Goal: Task Accomplishment & Management: Complete application form

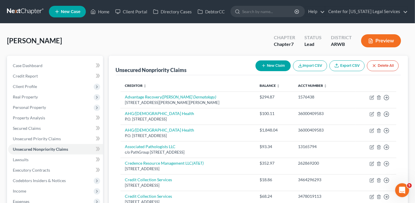
click at [270, 67] on button "New Claim" at bounding box center [272, 66] width 35 height 11
select select "0"
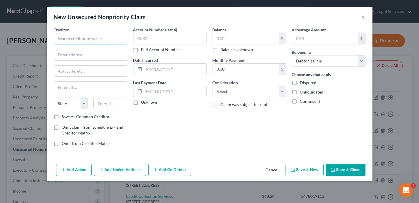
click at [107, 34] on input "text" at bounding box center [91, 39] width 74 height 12
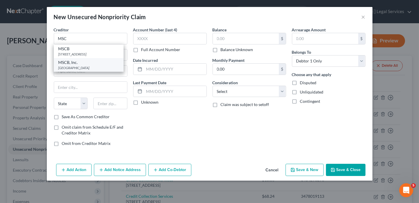
click at [77, 67] on div "[GEOGRAPHIC_DATA]" at bounding box center [88, 67] width 61 height 5
type input "MSCB, Inc."
type input "PO Box 1567"
type input "[GEOGRAPHIC_DATA]"
select select "44"
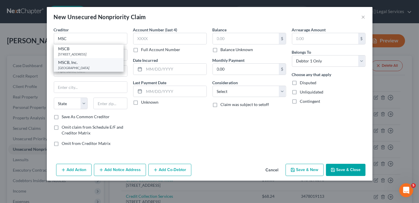
type input "38242"
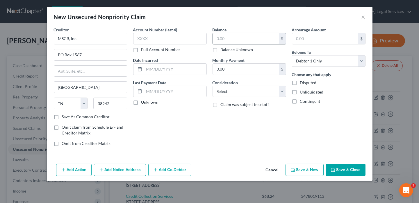
click at [239, 38] on input "text" at bounding box center [246, 38] width 66 height 11
type input "1,747.93"
click at [216, 89] on select "Select Cable / Satellite Services Collection Agency Credit Card Debt Debt Couns…" at bounding box center [250, 92] width 74 height 12
select select "8"
click at [213, 86] on select "Select Cable / Satellite Services Collection Agency Credit Card Debt Debt Couns…" at bounding box center [250, 92] width 74 height 12
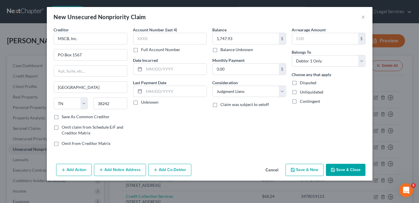
click at [123, 170] on button "Add Notice Address" at bounding box center [120, 170] width 52 height 12
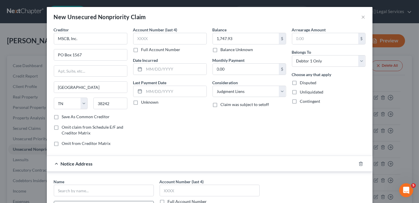
scroll to position [58, 0]
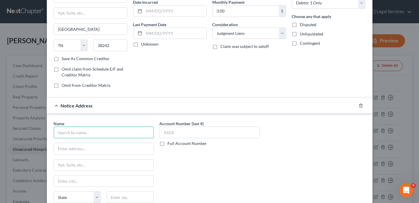
click at [104, 134] on input "text" at bounding box center [104, 133] width 100 height 12
click at [128, 130] on input "[PERSON_NAME]" at bounding box center [104, 133] width 100 height 12
type input "[PERSON_NAME], PC"
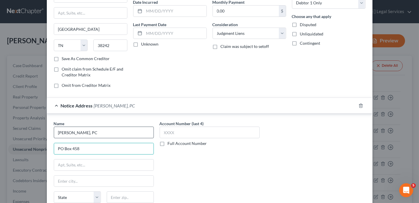
type input "PO Box 458"
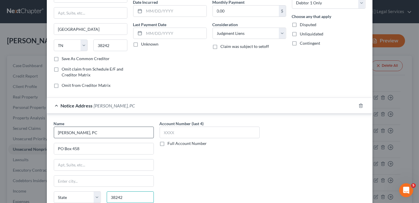
type input "38242"
type input "[GEOGRAPHIC_DATA]"
select select "44"
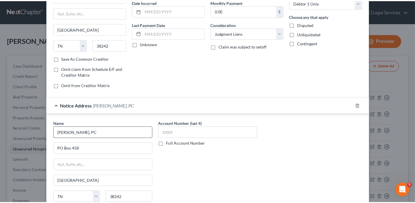
scroll to position [108, 0]
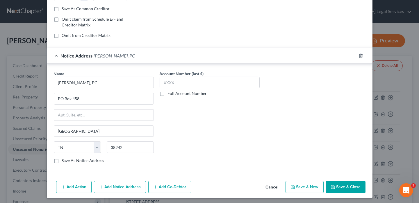
click at [336, 183] on button "Save & Close" at bounding box center [346, 187] width 40 height 12
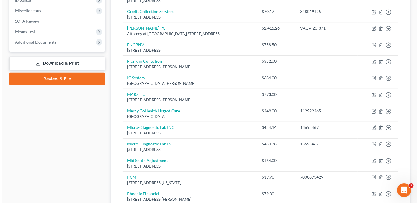
scroll to position [204, 0]
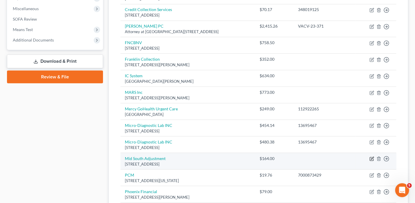
click at [369, 157] on icon "button" at bounding box center [371, 159] width 5 height 5
select select "2"
select select "1"
select select "0"
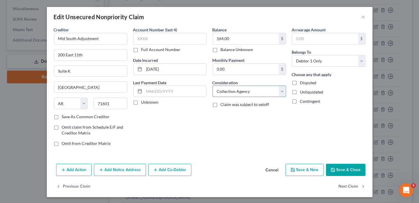
click at [237, 95] on select "Select Cable / Satellite Services Collection Agency Credit Card Debt Debt Couns…" at bounding box center [250, 92] width 74 height 12
select select "8"
click at [213, 86] on select "Select Cable / Satellite Services Collection Agency Credit Card Debt Debt Couns…" at bounding box center [250, 92] width 74 height 12
type input "264.21"
click at [112, 173] on button "Add Notice Address" at bounding box center [120, 170] width 52 height 12
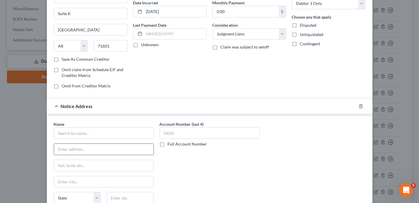
scroll to position [58, 0]
click at [86, 136] on input "text" at bounding box center [104, 133] width 100 height 12
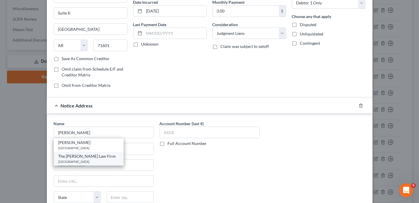
click at [74, 154] on div "The [PERSON_NAME] Law Firm" at bounding box center [88, 157] width 61 height 6
type input "The [PERSON_NAME] Law Firm"
type input "PO Box 30310"
type input "Little Rock"
select select "2"
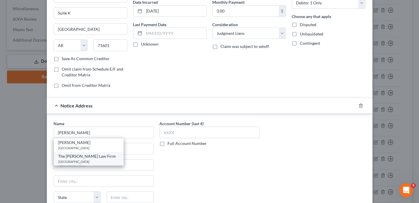
type input "72260"
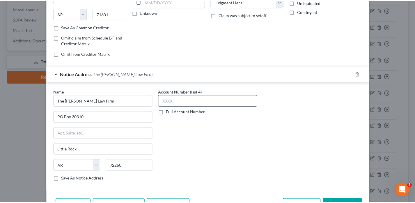
scroll to position [125, 0]
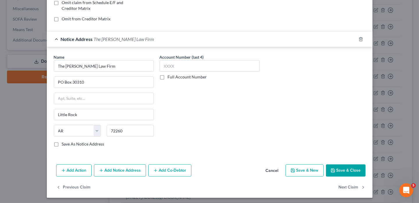
click at [334, 166] on button "Save & Close" at bounding box center [346, 171] width 40 height 12
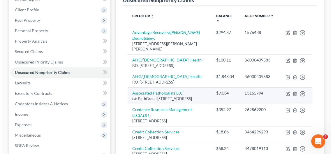
scroll to position [0, 0]
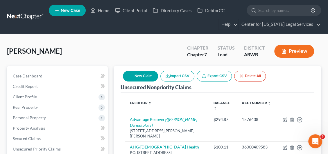
click at [149, 76] on button "New Claim" at bounding box center [140, 76] width 35 height 11
select select "0"
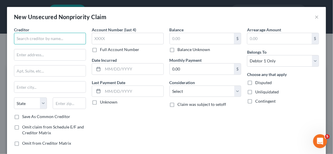
click at [63, 43] on input "text" at bounding box center [50, 39] width 72 height 12
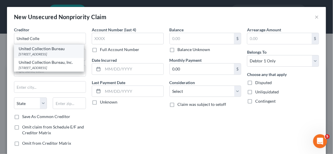
click at [56, 45] on div "United Collection Bureau [STREET_ADDRESS]" at bounding box center [49, 52] width 70 height 14
type input "United Collection Bureau"
type input "[STREET_ADDRESS]"
type input "[GEOGRAPHIC_DATA]"
select select "36"
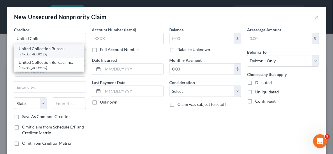
type input "43614"
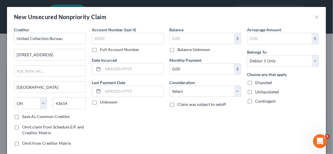
drag, startPoint x: 170, startPoint y: 47, endPoint x: 170, endPoint y: 51, distance: 5.0
click at [177, 47] on label "Balance Unknown" at bounding box center [193, 50] width 33 height 6
click at [180, 47] on input "Balance Unknown" at bounding box center [182, 49] width 4 height 4
checkbox input "true"
type input "0.00"
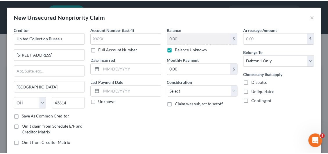
scroll to position [32, 0]
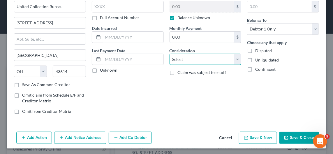
drag, startPoint x: 205, startPoint y: 59, endPoint x: 202, endPoint y: 64, distance: 5.9
click at [205, 59] on select "Select Cable / Satellite Services Collection Agency Credit Card Debt Debt Couns…" at bounding box center [205, 60] width 72 height 12
select select "1"
click at [169, 54] on select "Select Cable / Satellite Services Collection Agency Credit Card Debt Debt Couns…" at bounding box center [205, 60] width 72 height 12
click at [285, 134] on button "Save & Close" at bounding box center [299, 138] width 40 height 12
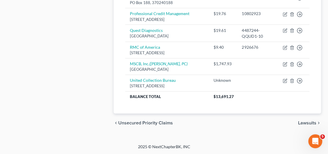
scroll to position [549, 0]
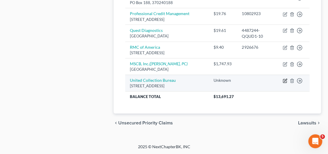
click at [285, 82] on icon "button" at bounding box center [285, 81] width 5 height 5
select select "36"
select select "1"
select select "0"
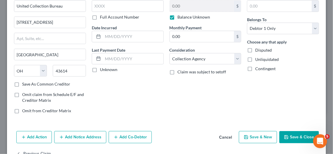
scroll to position [49, 0]
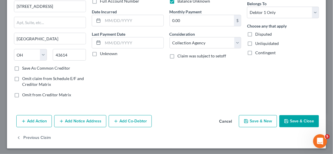
click at [88, 120] on button "Add Notice Address" at bounding box center [80, 121] width 52 height 12
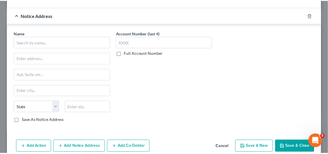
scroll to position [165, 0]
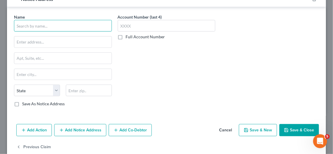
click at [62, 26] on input "text" at bounding box center [63, 26] width 98 height 12
type input "United Holding Group"
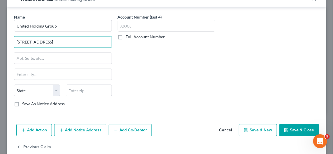
type input "[STREET_ADDRESS]"
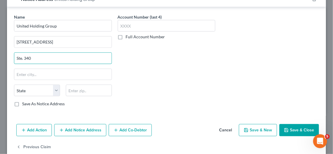
type input "Ste. 340"
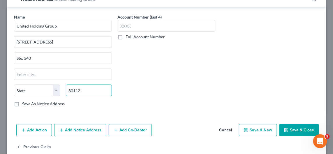
type input "80112"
type input "[GEOGRAPHIC_DATA]"
select select "5"
click at [284, 133] on button "Save & Close" at bounding box center [299, 131] width 40 height 12
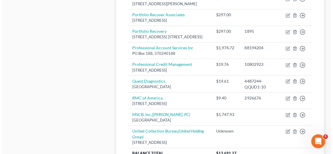
scroll to position [456, 0]
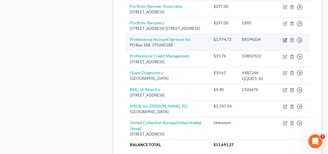
click at [284, 42] on icon "button" at bounding box center [285, 40] width 5 height 5
select select "1"
select select "0"
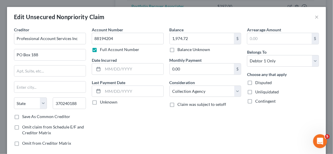
scroll to position [49, 0]
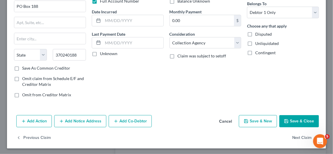
click at [80, 118] on button "Add Notice Address" at bounding box center [80, 121] width 52 height 12
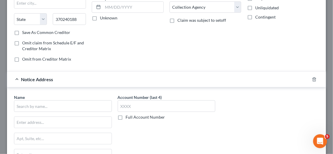
scroll to position [136, 0]
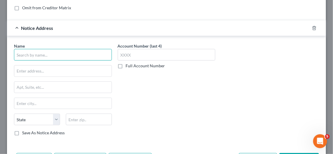
click at [33, 54] on input "text" at bounding box center [63, 55] width 98 height 12
type input "[GEOGRAPHIC_DATA]"
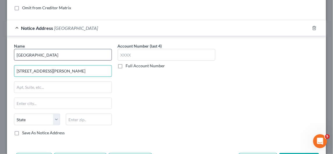
type input "[STREET_ADDRESS][PERSON_NAME]"
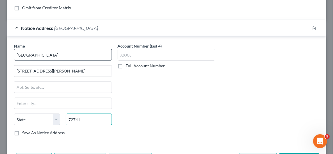
type input "72741"
type input "[PERSON_NAME]"
select select "2"
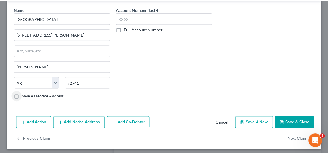
scroll to position [173, 0]
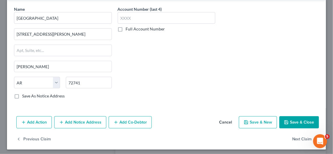
click at [289, 120] on button "Save & Close" at bounding box center [299, 123] width 40 height 12
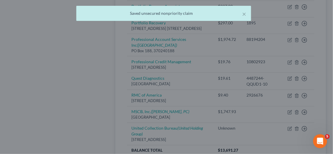
scroll to position [0, 0]
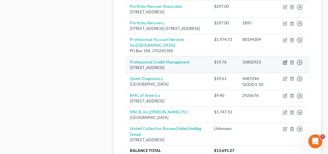
click at [285, 65] on icon "button" at bounding box center [285, 62] width 5 height 5
select select "2"
select select "1"
select select "0"
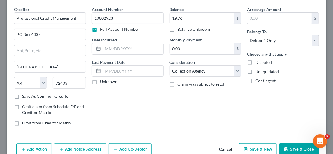
scroll to position [29, 0]
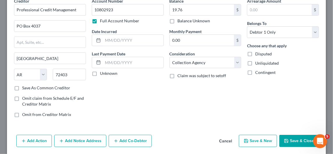
click at [72, 143] on button "Add Notice Address" at bounding box center [80, 141] width 52 height 12
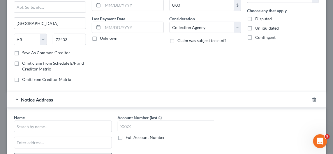
scroll to position [116, 0]
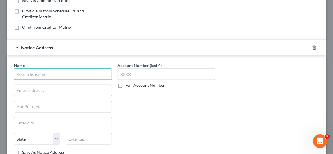
click at [49, 70] on input "text" at bounding box center [63, 75] width 98 height 12
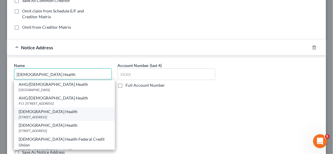
type input "[DEMOGRAPHIC_DATA] Health"
click at [45, 111] on div "[DEMOGRAPHIC_DATA] Health" at bounding box center [64, 112] width 91 height 6
type input "PO Box 250531"
type input "Little Rock"
select select "2"
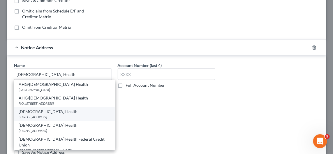
type input "72225"
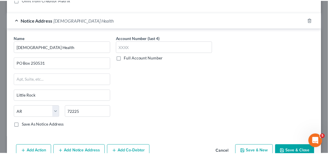
scroll to position [173, 0]
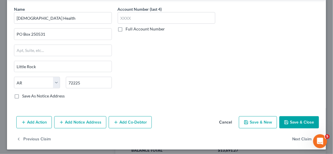
click at [296, 117] on button "Save & Close" at bounding box center [299, 123] width 40 height 12
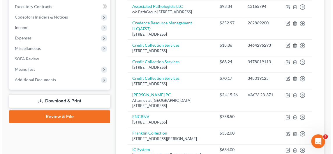
scroll to position [166, 0]
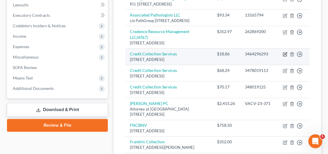
click at [285, 53] on icon "button" at bounding box center [286, 54] width 3 height 3
select select "22"
select select "1"
select select "0"
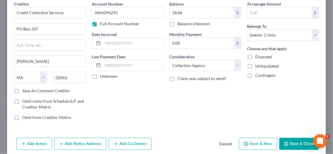
scroll to position [49, 0]
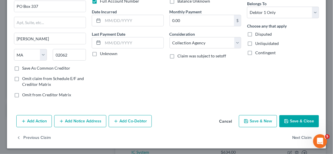
click at [75, 118] on button "Add Notice Address" at bounding box center [80, 121] width 52 height 12
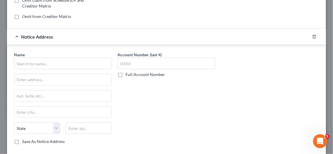
scroll to position [173, 0]
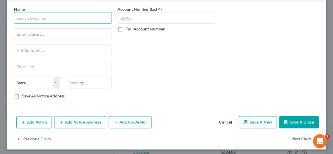
click at [46, 20] on input "text" at bounding box center [63, 18] width 98 height 12
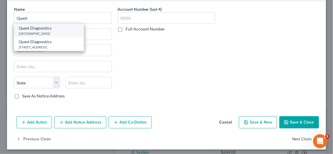
click at [48, 28] on div "Quest Diagnostics" at bounding box center [49, 28] width 61 height 6
type input "Quest Diagnostics"
type input "PO Box 740795"
type input "[GEOGRAPHIC_DATA]"
select select "36"
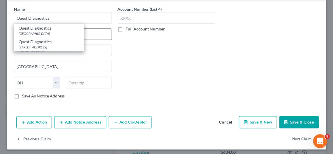
type input "45274"
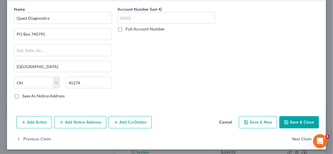
click at [285, 120] on button "Save & Close" at bounding box center [299, 123] width 40 height 12
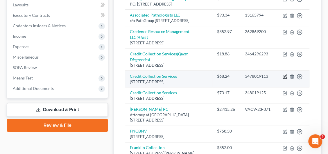
click at [285, 76] on icon "button" at bounding box center [286, 76] width 3 height 3
select select "22"
select select "1"
select select "0"
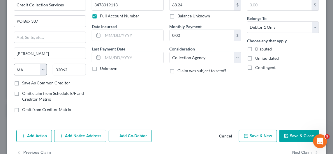
scroll to position [49, 0]
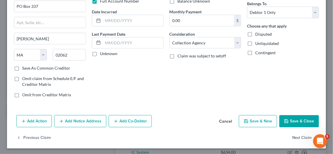
click at [82, 120] on button "Add Notice Address" at bounding box center [80, 121] width 52 height 12
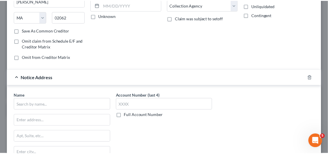
scroll to position [165, 0]
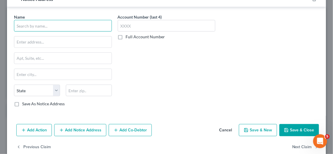
click at [36, 26] on input "text" at bounding box center [63, 26] width 98 height 12
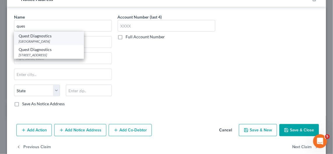
click at [39, 41] on div "[GEOGRAPHIC_DATA]" at bounding box center [49, 41] width 61 height 5
type input "Quest Diagnostics"
type input "PO Box 740795"
type input "[GEOGRAPHIC_DATA]"
select select "36"
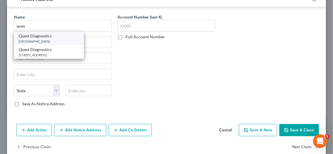
type input "45274"
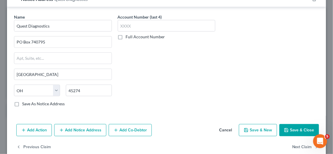
click at [297, 129] on button "Save & Close" at bounding box center [299, 131] width 40 height 12
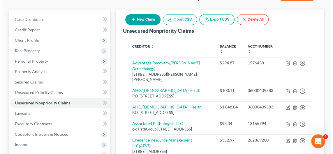
scroll to position [49, 0]
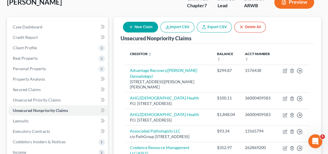
click at [141, 27] on button "New Claim" at bounding box center [140, 27] width 35 height 11
select select "0"
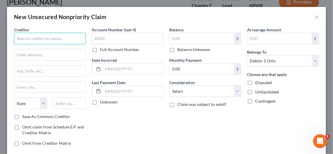
click at [68, 42] on input "text" at bounding box center [50, 39] width 72 height 12
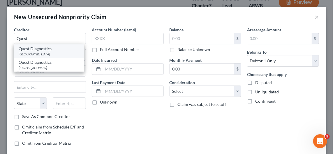
click at [57, 50] on div "Quest Diagnostics" at bounding box center [49, 49] width 61 height 6
type input "Quest Diagnostics"
type input "PO Box 740795"
type input "[GEOGRAPHIC_DATA]"
select select "36"
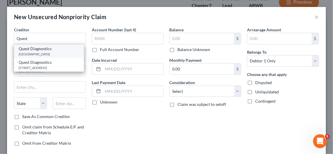
type input "45274"
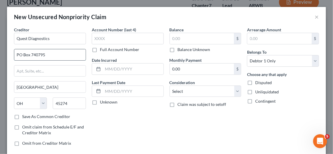
drag, startPoint x: 50, startPoint y: 54, endPoint x: 31, endPoint y: 55, distance: 19.5
click at [31, 55] on input "PO Box 740795" at bounding box center [49, 54] width 71 height 11
type input "PO Box 825"
type input "06074"
type input "[GEOGRAPHIC_DATA]"
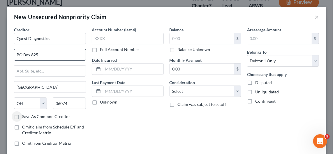
select select "6"
click at [184, 38] on input "text" at bounding box center [202, 38] width 64 height 11
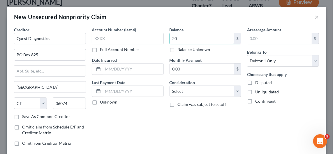
type input "20"
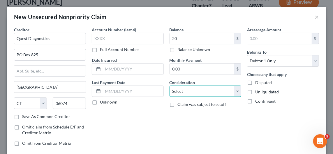
select select "9"
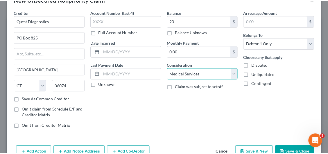
scroll to position [32, 0]
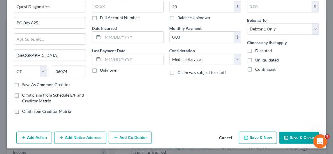
click at [298, 136] on button "Save & Close" at bounding box center [299, 138] width 40 height 12
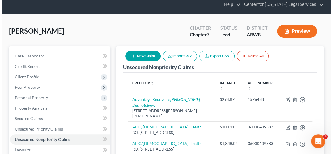
scroll to position [0, 0]
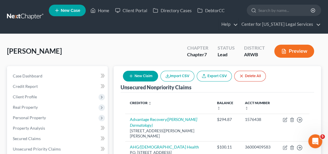
click at [140, 77] on button "New Claim" at bounding box center [140, 76] width 35 height 11
select select "0"
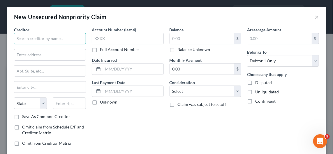
click at [42, 40] on input "text" at bounding box center [50, 39] width 72 height 12
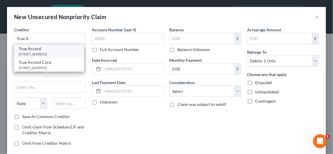
click at [49, 56] on div "[STREET_ADDRESS]" at bounding box center [49, 54] width 61 height 5
type input "True Accord"
type input "[STREET_ADDRESS]"
type input "Suite 130"
type input "Shawnee Mission"
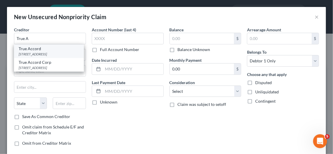
select select "17"
type input "66219"
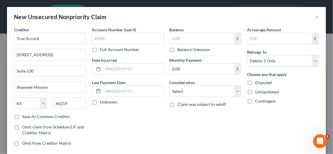
click at [184, 50] on label "Balance Unknown" at bounding box center [193, 50] width 33 height 6
click at [184, 50] on input "Balance Unknown" at bounding box center [182, 49] width 4 height 4
checkbox input "true"
type input "0.00"
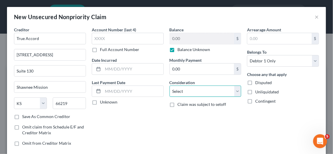
click at [178, 88] on select "Select Cable / Satellite Services Collection Agency Credit Card Debt Debt Couns…" at bounding box center [205, 92] width 72 height 12
select select "1"
click at [169, 86] on select "Select Cable / Satellite Services Collection Agency Credit Card Debt Debt Couns…" at bounding box center [205, 92] width 72 height 12
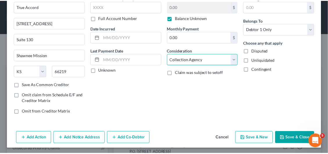
scroll to position [32, 0]
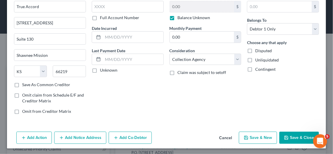
click at [285, 135] on button "Save & Close" at bounding box center [299, 138] width 40 height 12
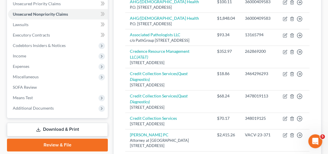
scroll to position [88, 0]
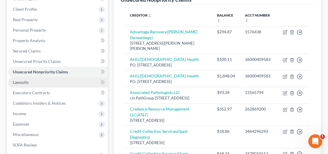
click at [26, 84] on span "Lawsuits" at bounding box center [21, 82] width 16 height 5
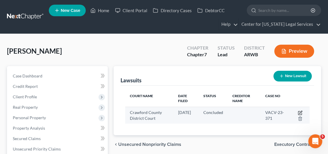
click at [301, 111] on icon "button" at bounding box center [300, 113] width 5 height 5
select select "2"
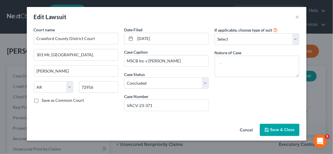
click at [291, 129] on span "Save & Close" at bounding box center [282, 130] width 24 height 5
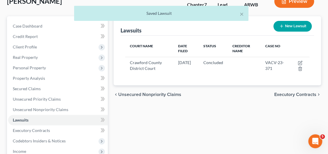
scroll to position [87, 0]
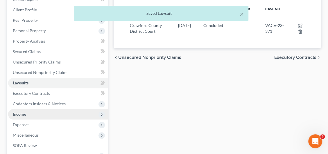
click at [36, 112] on span "Income" at bounding box center [58, 114] width 100 height 10
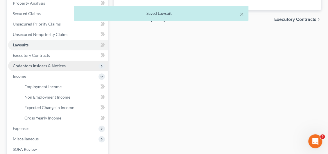
scroll to position [175, 0]
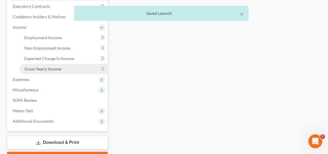
click at [43, 68] on span "Gross Yearly Income" at bounding box center [42, 69] width 37 height 5
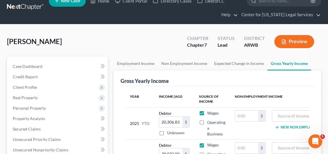
scroll to position [145, 0]
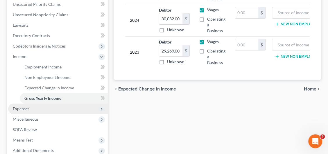
click at [28, 107] on span "Expenses" at bounding box center [21, 108] width 17 height 5
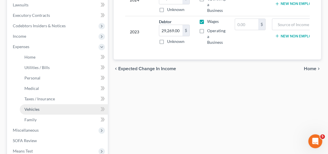
scroll to position [175, 0]
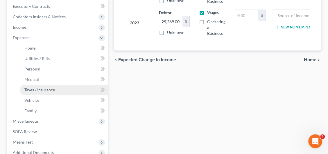
click at [37, 92] on link "Taxes / Insurance" at bounding box center [64, 90] width 88 height 10
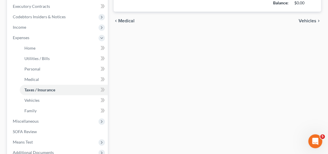
type input "0.00"
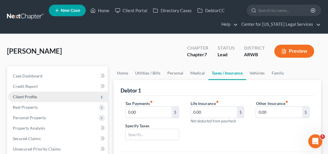
click at [23, 96] on span "Client Profile" at bounding box center [25, 97] width 24 height 5
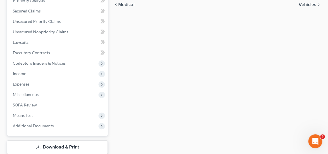
scroll to position [169, 0]
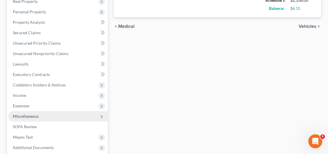
click at [28, 116] on span "Miscellaneous" at bounding box center [26, 116] width 26 height 5
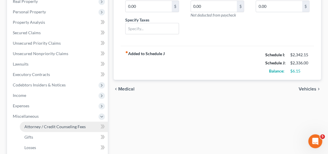
click at [41, 125] on span "Attorney / Credit Counseling Fees" at bounding box center [54, 127] width 61 height 5
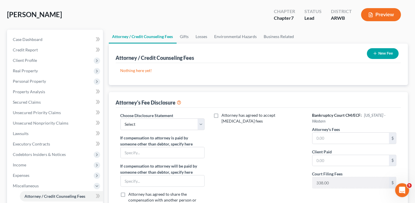
scroll to position [58, 0]
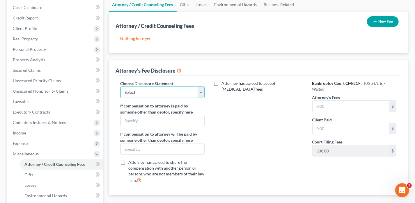
click at [167, 95] on select "Select Disclosure Disclosure" at bounding box center [162, 93] width 84 height 12
select select "0"
click at [120, 87] on select "Select Disclosure Disclosure" at bounding box center [162, 93] width 84 height 12
click at [364, 105] on input "text" at bounding box center [350, 106] width 77 height 11
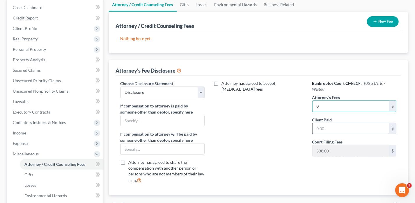
type input "0"
click at [318, 129] on input "text" at bounding box center [350, 128] width 77 height 11
drag, startPoint x: 318, startPoint y: 129, endPoint x: 304, endPoint y: 129, distance: 14.6
click at [318, 128] on input "0" at bounding box center [350, 128] width 77 height 11
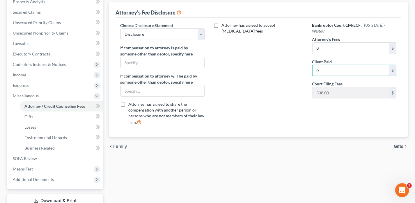
scroll to position [157, 0]
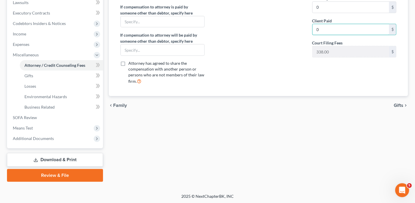
type input "0"
click at [398, 104] on span "Gifts" at bounding box center [399, 105] width 10 height 5
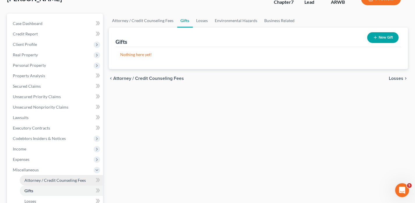
scroll to position [41, 0]
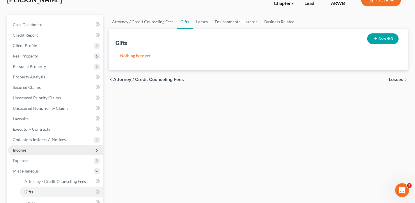
click at [27, 148] on span "Income" at bounding box center [55, 150] width 95 height 10
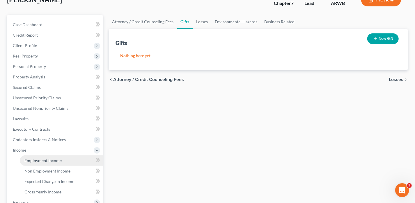
click at [40, 161] on span "Employment Income" at bounding box center [42, 160] width 37 height 5
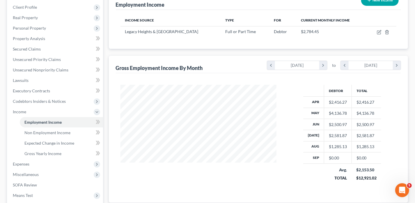
scroll to position [58, 0]
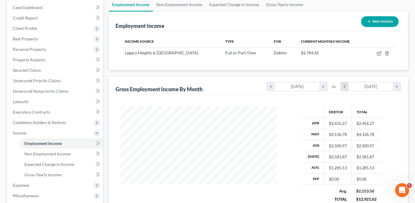
click at [343, 86] on icon "chevron_left" at bounding box center [345, 86] width 8 height 9
click at [273, 84] on icon "chevron_left" at bounding box center [271, 86] width 8 height 9
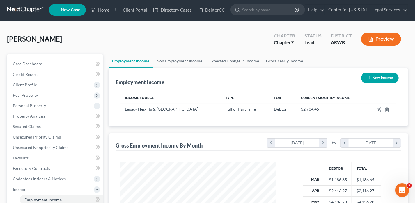
scroll to position [1, 0]
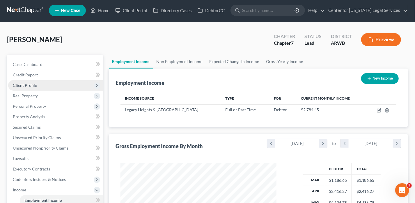
click at [31, 89] on span "Client Profile" at bounding box center [55, 85] width 95 height 10
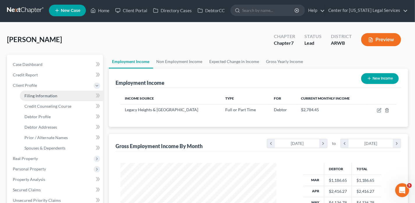
click at [43, 97] on span "Filing Information" at bounding box center [40, 95] width 33 height 5
select select "1"
select select "0"
select select "6"
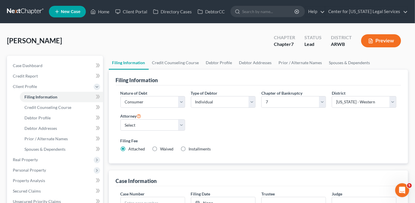
click at [189, 147] on label "Installments Installments" at bounding box center [200, 149] width 22 height 6
click at [191, 147] on input "Installments Installments" at bounding box center [193, 148] width 4 height 4
radio input "true"
radio input "false"
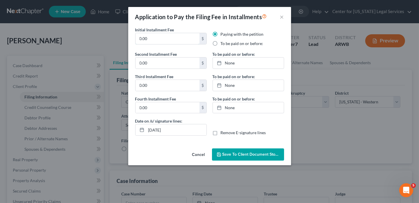
drag, startPoint x: 155, startPoint y: 37, endPoint x: 131, endPoint y: 40, distance: 24.9
click at [131, 40] on div "Initial Installment Fee 0.00 $ Paying with the petition To be paid on or before…" at bounding box center [209, 87] width 163 height 120
type input "84.50"
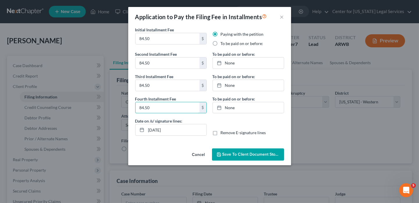
type input "84.50"
click at [253, 45] on label "To be paid on or before:" at bounding box center [242, 44] width 43 height 6
click at [227, 45] on input "To be paid on or before:" at bounding box center [225, 43] width 4 height 4
radio input "true"
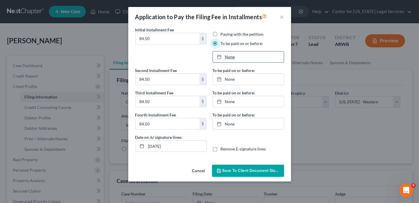
type input "[DATE]"
click at [232, 55] on link "None" at bounding box center [248, 56] width 71 height 11
type input "[DATE]"
click at [225, 80] on link "[DATE]" at bounding box center [248, 79] width 71 height 11
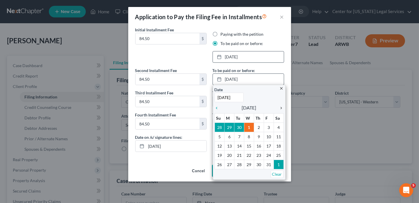
click at [282, 106] on icon "chevron_right" at bounding box center [280, 108] width 8 height 5
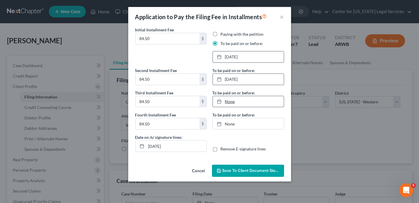
type input "[DATE]"
click at [233, 101] on link "[DATE]" at bounding box center [248, 101] width 71 height 11
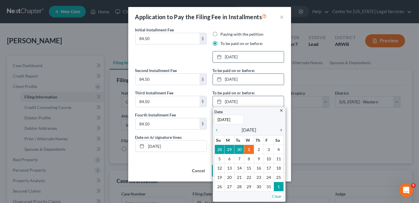
click at [280, 130] on icon "chevron_right" at bounding box center [280, 130] width 8 height 5
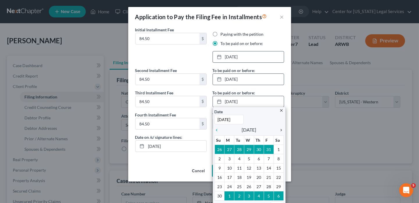
click at [280, 130] on icon "chevron_right" at bounding box center [280, 130] width 8 height 5
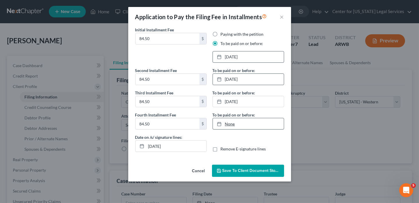
type input "[DATE]"
click at [236, 127] on link "None" at bounding box center [248, 123] width 71 height 11
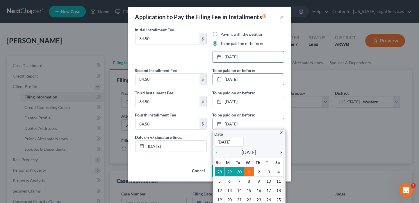
click at [279, 152] on icon "chevron_right" at bounding box center [280, 152] width 8 height 5
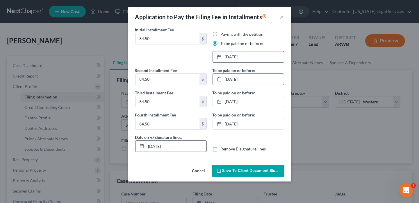
click at [157, 144] on input "[DATE]" at bounding box center [176, 146] width 60 height 11
click at [157, 145] on input "[DATE]" at bounding box center [176, 146] width 60 height 11
click at [158, 146] on input "[DATE]" at bounding box center [176, 146] width 60 height 11
type input "[DATE]"
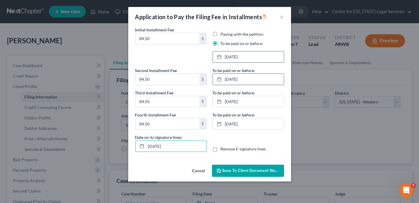
click at [239, 171] on span "Save to Client Document Storage" at bounding box center [254, 170] width 62 height 5
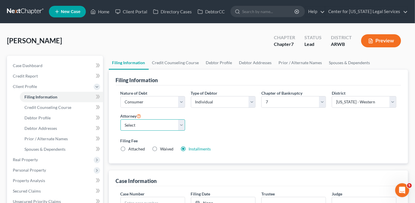
click at [162, 120] on select "Select [PERSON_NAME] [PERSON_NAME] [PERSON_NAME] [PERSON_NAME] [PERSON_NAME] [P…" at bounding box center [152, 126] width 65 height 12
select select "5"
click at [120, 120] on select "Select [PERSON_NAME] [PERSON_NAME] [PERSON_NAME] [PERSON_NAME] [PERSON_NAME] [P…" at bounding box center [152, 126] width 65 height 12
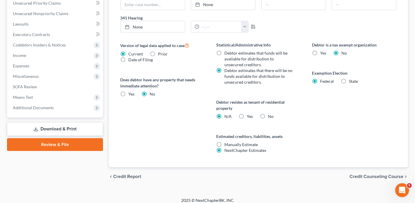
scroll to position [202, 0]
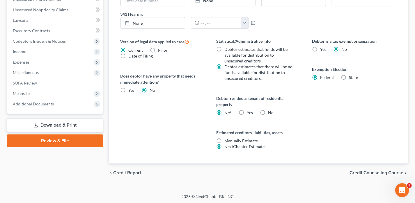
click at [74, 122] on link "Download & Print" at bounding box center [55, 126] width 96 height 14
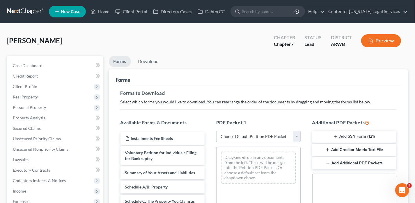
click at [226, 139] on select "Choose Default Petition PDF Packet Complete Bankruptcy Petition (all forms and …" at bounding box center [258, 137] width 84 height 12
select select "0"
click at [216, 131] on select "Choose Default Petition PDF Packet Complete Bankruptcy Petition (all forms and …" at bounding box center [258, 137] width 84 height 12
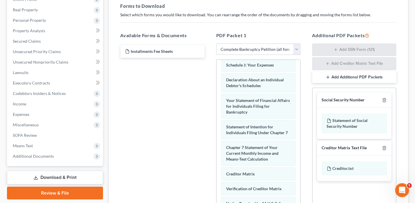
scroll to position [239, 0]
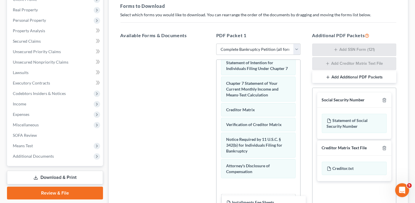
drag, startPoint x: 173, startPoint y: 54, endPoint x: 265, endPoint y: 191, distance: 165.5
click at [209, 44] on div "Installments Fee Sheets Installments Fee Sheets" at bounding box center [163, 44] width 94 height 0
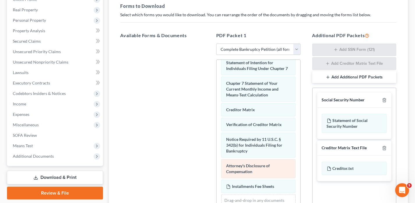
scroll to position [254, 0]
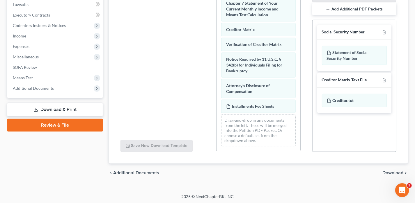
click at [392, 173] on span "Download" at bounding box center [392, 173] width 21 height 5
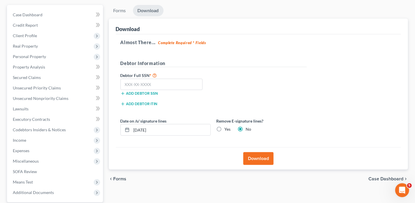
scroll to position [0, 0]
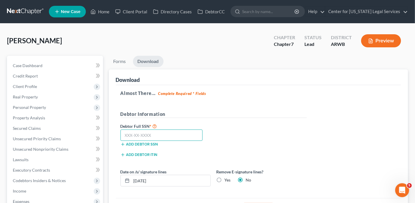
click at [166, 131] on input "text" at bounding box center [161, 136] width 82 height 12
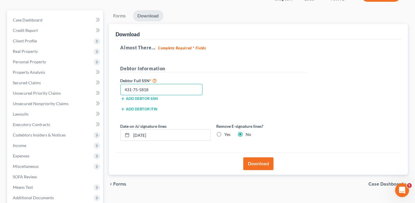
scroll to position [105, 0]
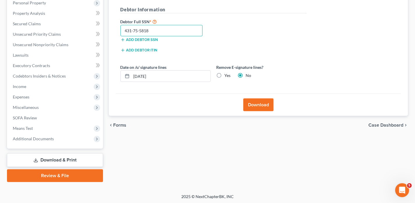
type input "431-75-5818"
click at [269, 105] on button "Download" at bounding box center [258, 105] width 30 height 13
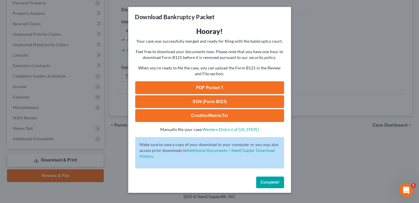
click at [265, 86] on link "PDF Packet 1" at bounding box center [209, 87] width 149 height 13
click at [271, 183] on span "Complete!" at bounding box center [270, 182] width 19 height 5
